Goal: Transaction & Acquisition: Obtain resource

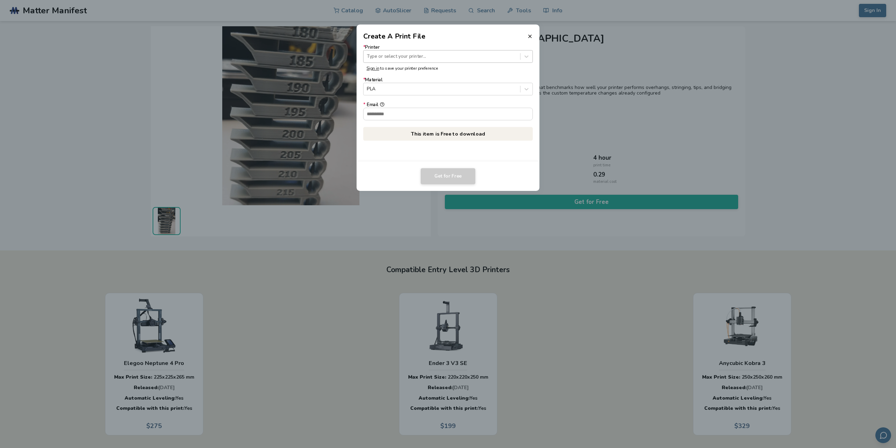
click at [415, 57] on div at bounding box center [442, 56] width 150 height 7
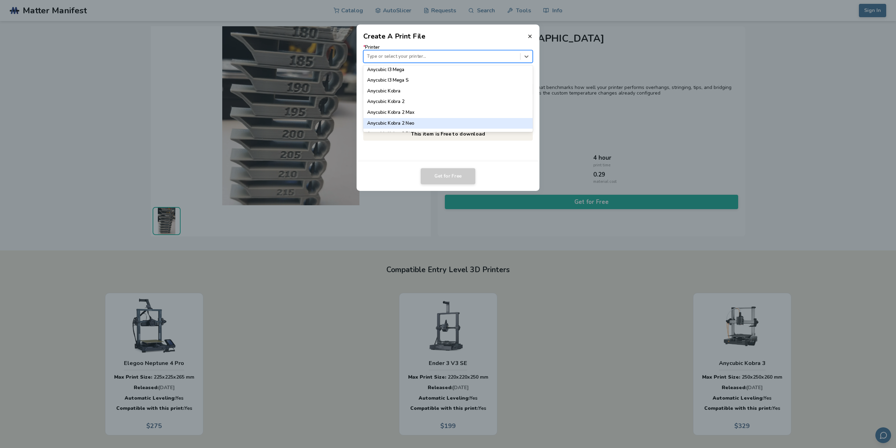
scroll to position [36, 0]
click at [440, 55] on div at bounding box center [442, 56] width 150 height 7
click at [409, 127] on div "Anycubic Kobra 2" at bounding box center [448, 125] width 170 height 11
click at [413, 114] on input "* Email" at bounding box center [448, 114] width 169 height 12
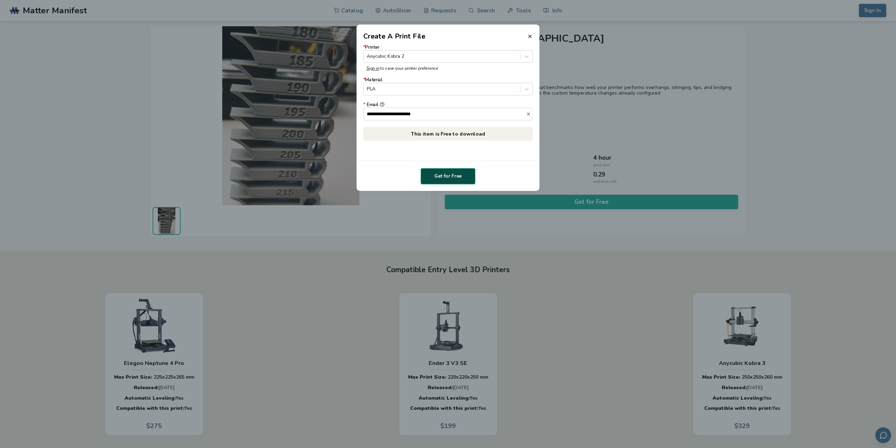
type input "**********"
click at [449, 172] on button "Get for Free" at bounding box center [448, 176] width 55 height 16
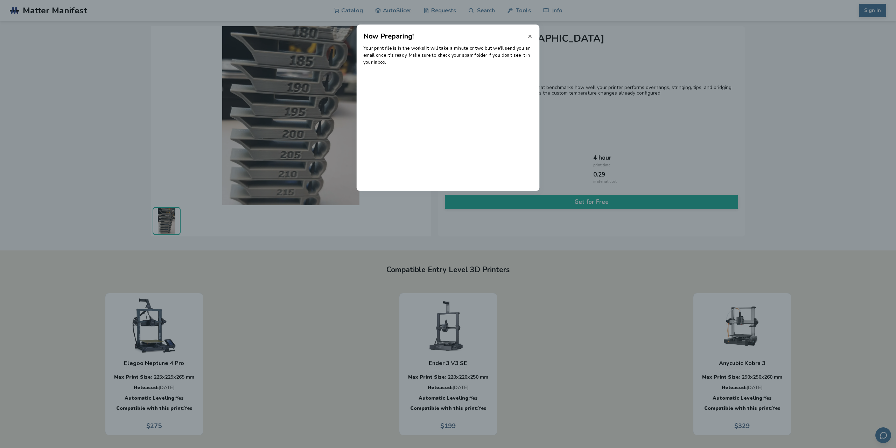
click at [529, 37] on line at bounding box center [530, 36] width 3 height 3
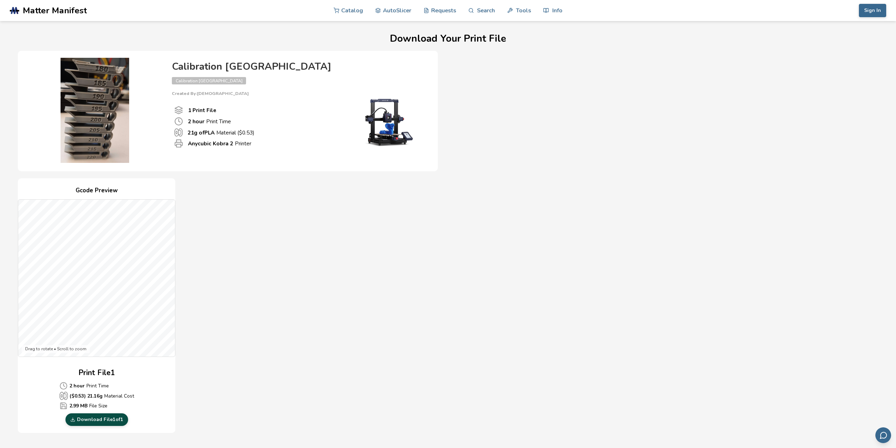
click at [112, 420] on link "Download File 1 of 1" at bounding box center [96, 419] width 63 height 13
